Goal: Transaction & Acquisition: Obtain resource

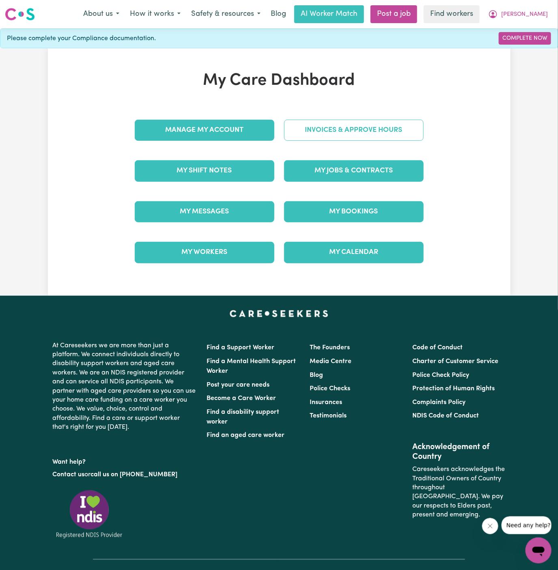
click at [349, 137] on link "Invoices & Approve Hours" at bounding box center [354, 130] width 140 height 21
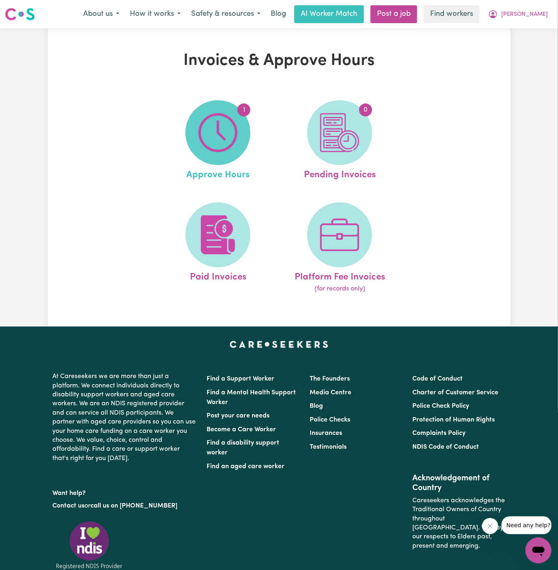
click at [237, 121] on img at bounding box center [217, 132] width 39 height 39
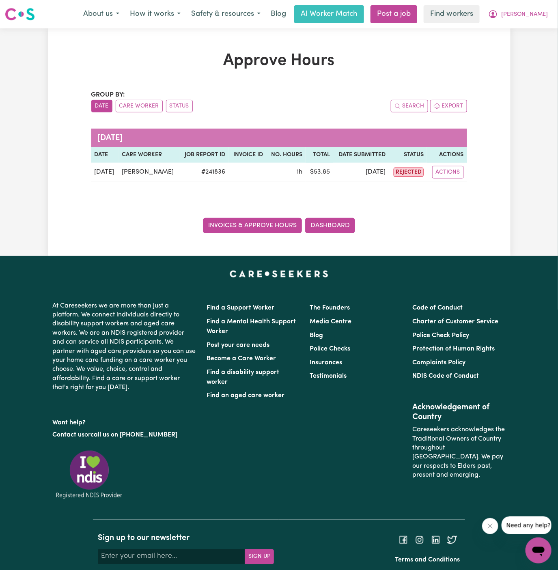
click at [273, 220] on link "Invoices & Approve Hours" at bounding box center [252, 225] width 99 height 15
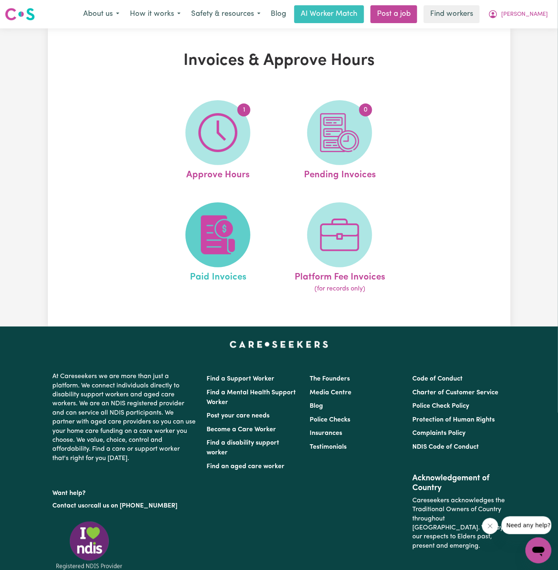
click at [239, 222] on span at bounding box center [217, 234] width 65 height 65
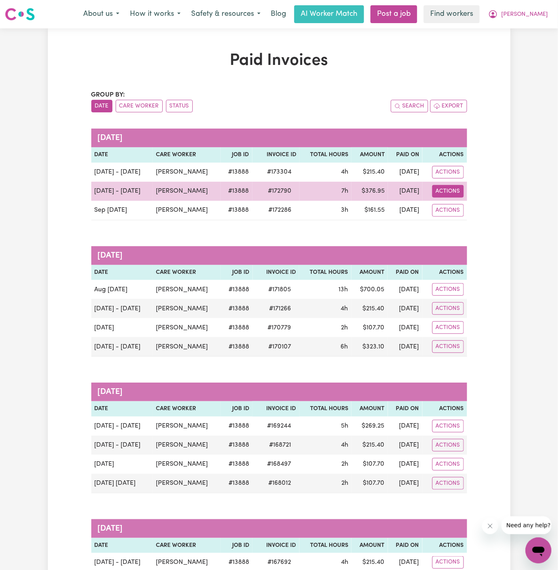
click at [452, 193] on button "Actions" at bounding box center [448, 191] width 32 height 13
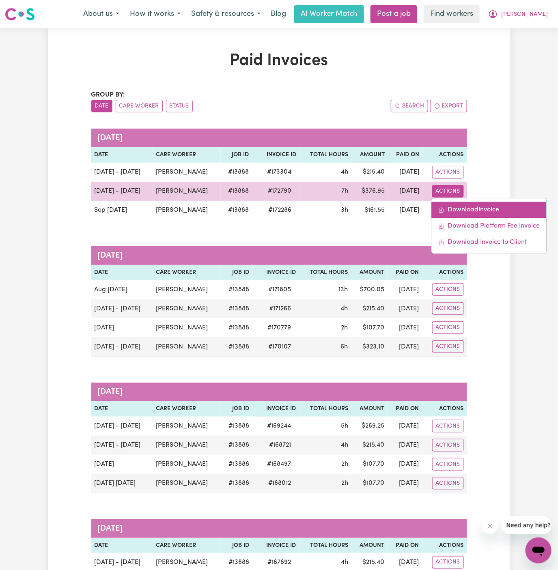
click at [450, 207] on link "Download Invoice" at bounding box center [488, 210] width 115 height 16
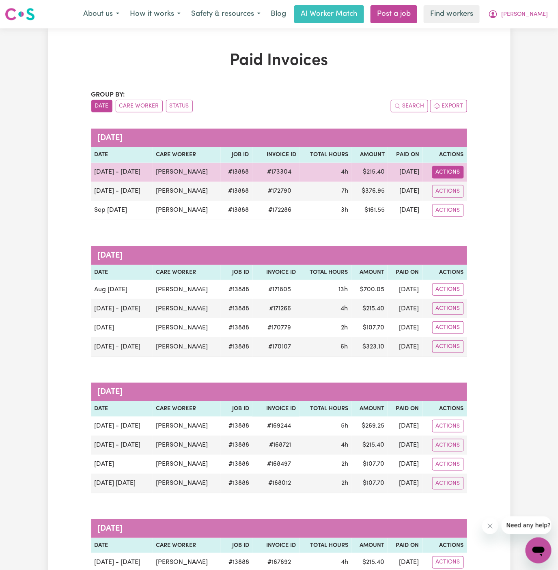
click at [443, 172] on button "Actions" at bounding box center [448, 172] width 32 height 13
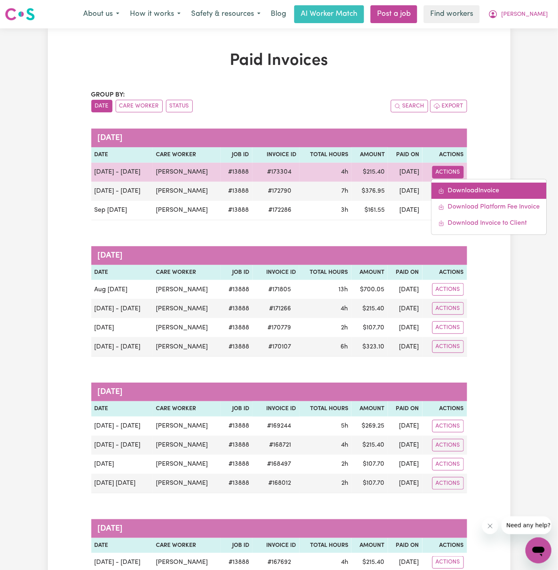
click at [453, 184] on link "Download Invoice" at bounding box center [488, 191] width 115 height 16
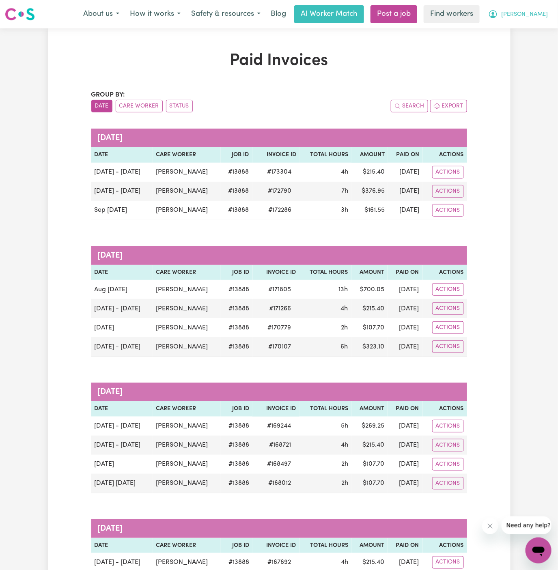
click at [538, 17] on span "Lorraine" at bounding box center [524, 14] width 47 height 9
click at [537, 41] on link "Logout" at bounding box center [521, 46] width 64 height 15
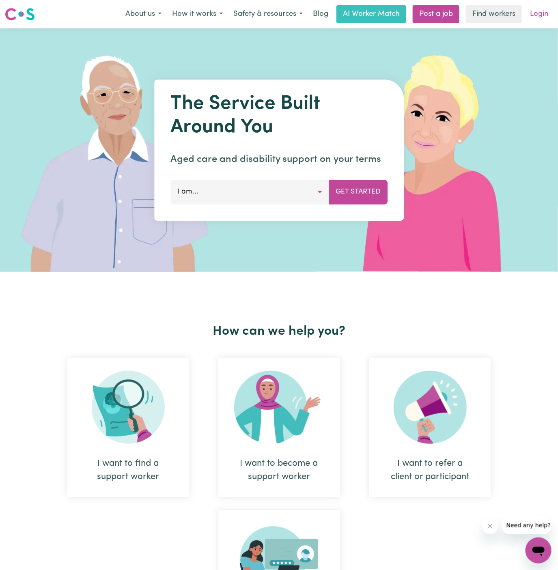
click at [539, 12] on link "Login" at bounding box center [539, 14] width 28 height 18
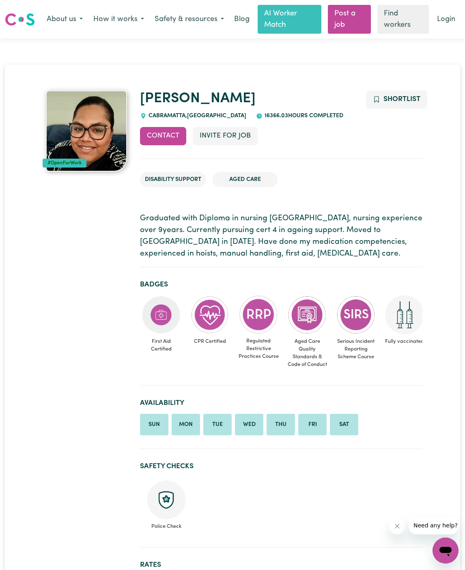
click at [161, 114] on span "CABRAMATTA , [GEOGRAPHIC_DATA]" at bounding box center [196, 116] width 100 height 6
copy span "CABRAMATTA"
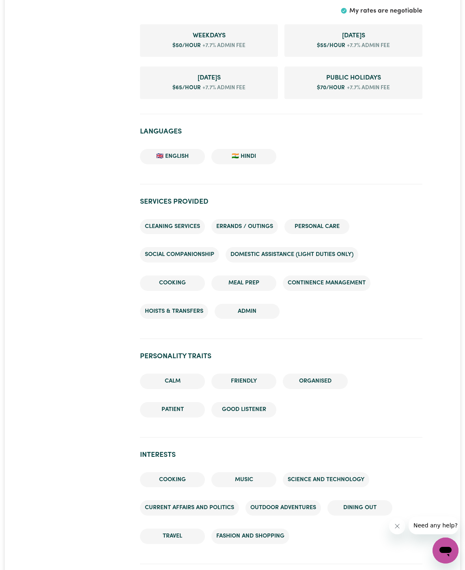
scroll to position [567, 0]
